Goal: Task Accomplishment & Management: Manage account settings

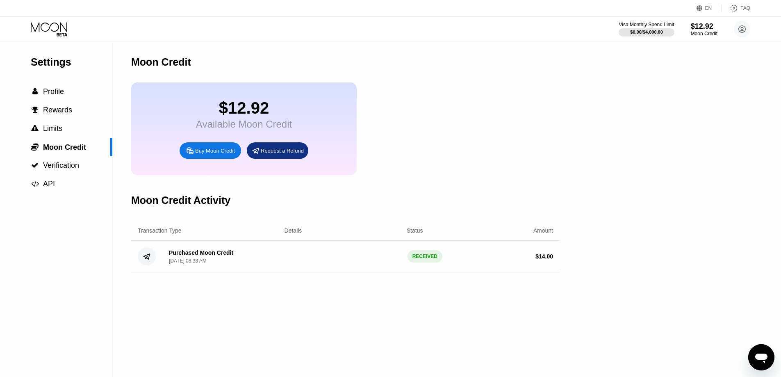
click at [241, 109] on div "$12.92" at bounding box center [244, 108] width 96 height 18
click at [44, 20] on div "Visa Monthly Spend Limit $0.00 / $4,000.00 $12.92 Moon Credit [EMAIL_ADDRESS][D…" at bounding box center [390, 29] width 781 height 25
click at [46, 26] on icon at bounding box center [50, 29] width 38 height 14
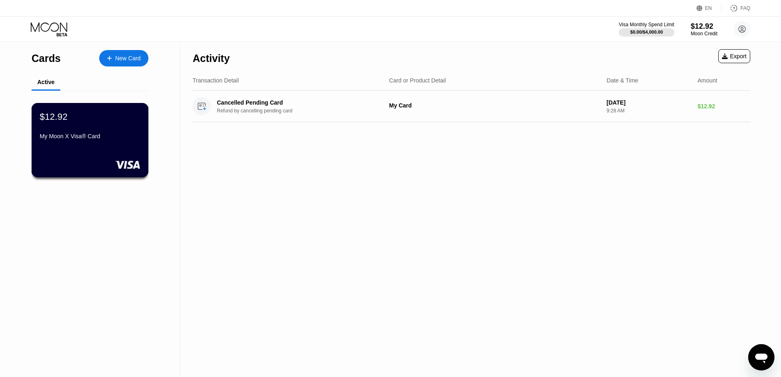
click at [114, 130] on div "$12.92 My Moon X Visa® Card" at bounding box center [90, 127] width 100 height 32
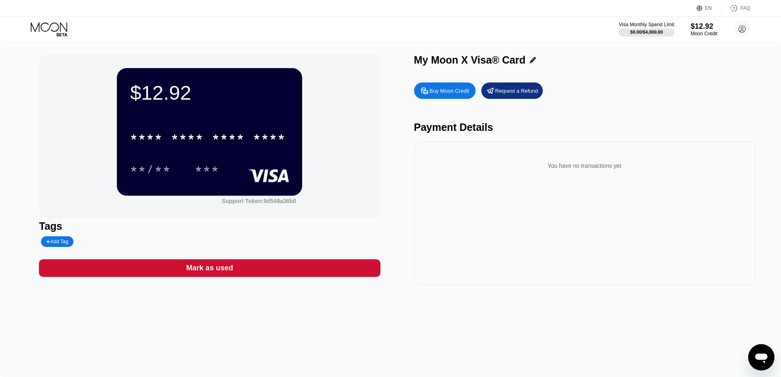
click at [173, 134] on div "* * * *" at bounding box center [187, 138] width 33 height 13
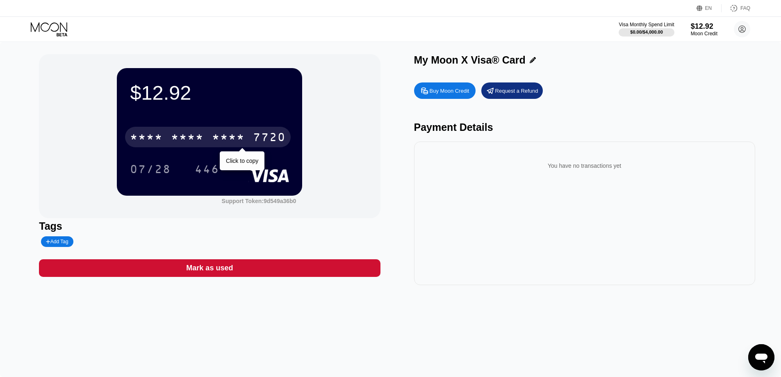
click at [268, 130] on div "* * * * * * * * * * * * 7720" at bounding box center [208, 137] width 166 height 21
click at [268, 130] on div "4513 6500 2202 7720" at bounding box center [208, 137] width 166 height 21
click at [268, 130] on div "* * * * * * * * * * * * 7720" at bounding box center [208, 137] width 166 height 21
click at [204, 130] on div "* * * * * * * * * * * * 7720" at bounding box center [208, 137] width 166 height 21
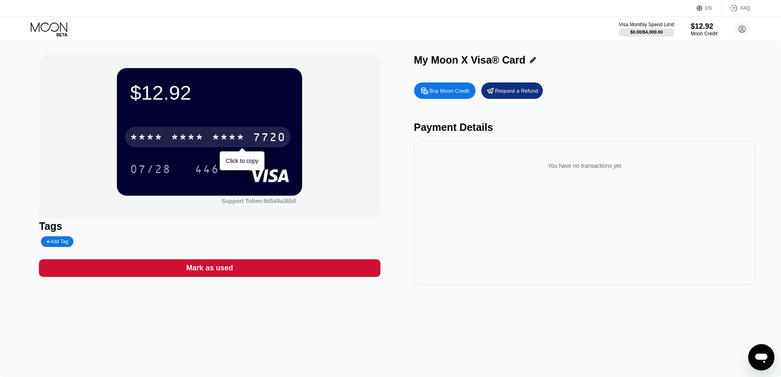
click at [204, 130] on div "* * * * * * * * * * * * 7720" at bounding box center [208, 137] width 166 height 21
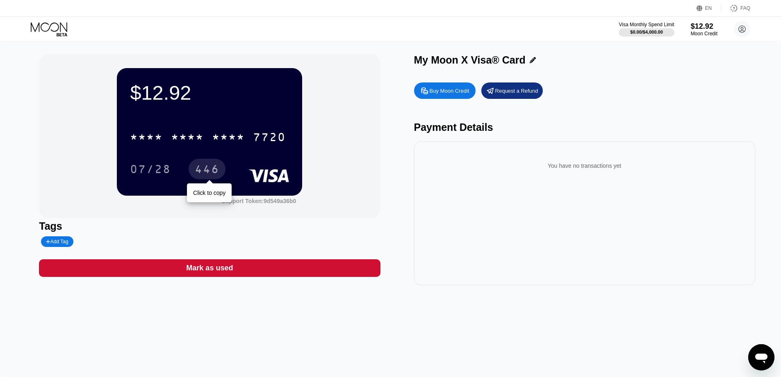
click at [210, 168] on div "446" at bounding box center [207, 170] width 25 height 13
